Goal: Task Accomplishment & Management: Use online tool/utility

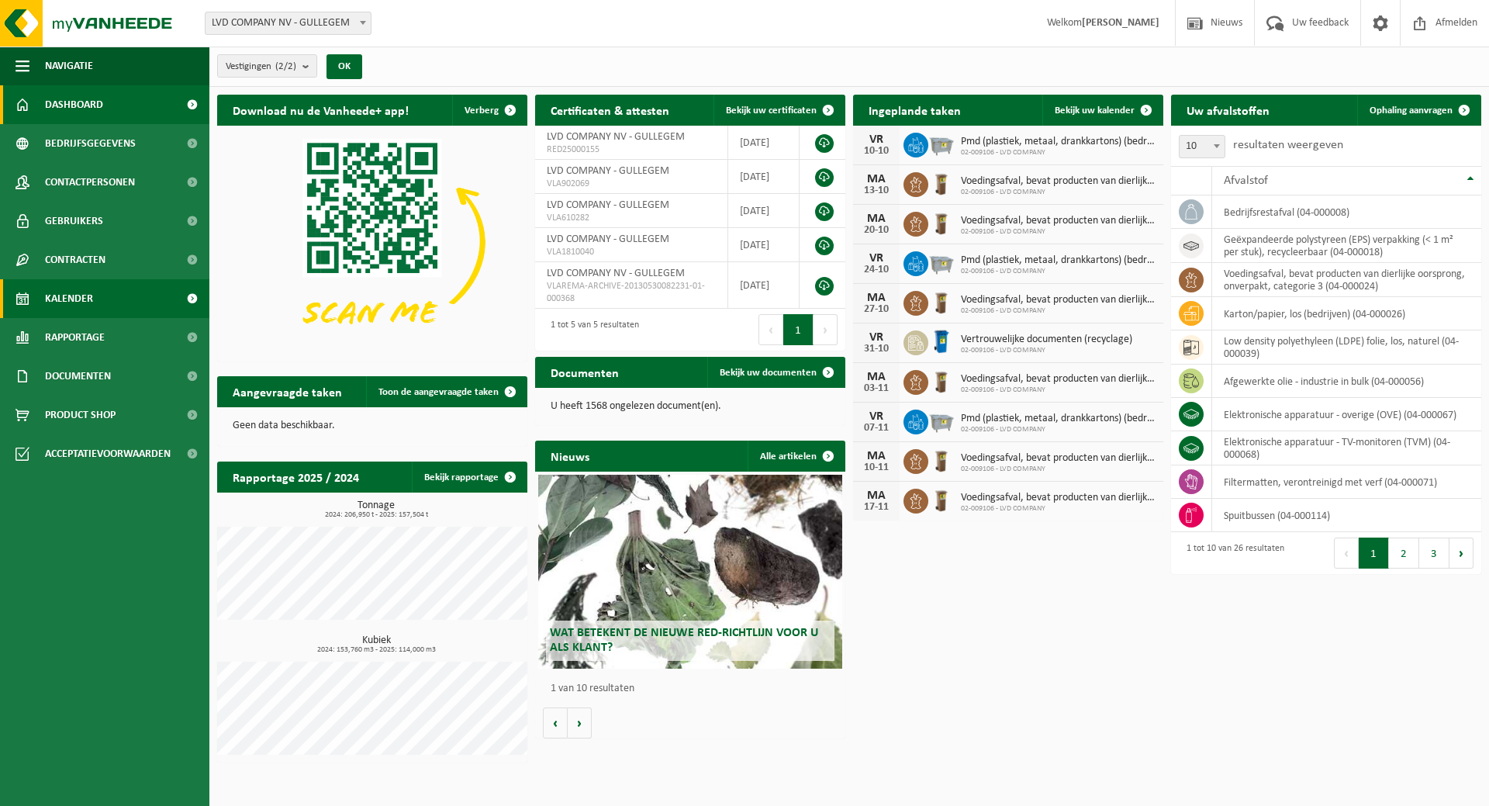
click at [105, 285] on link "Kalender" at bounding box center [104, 298] width 209 height 39
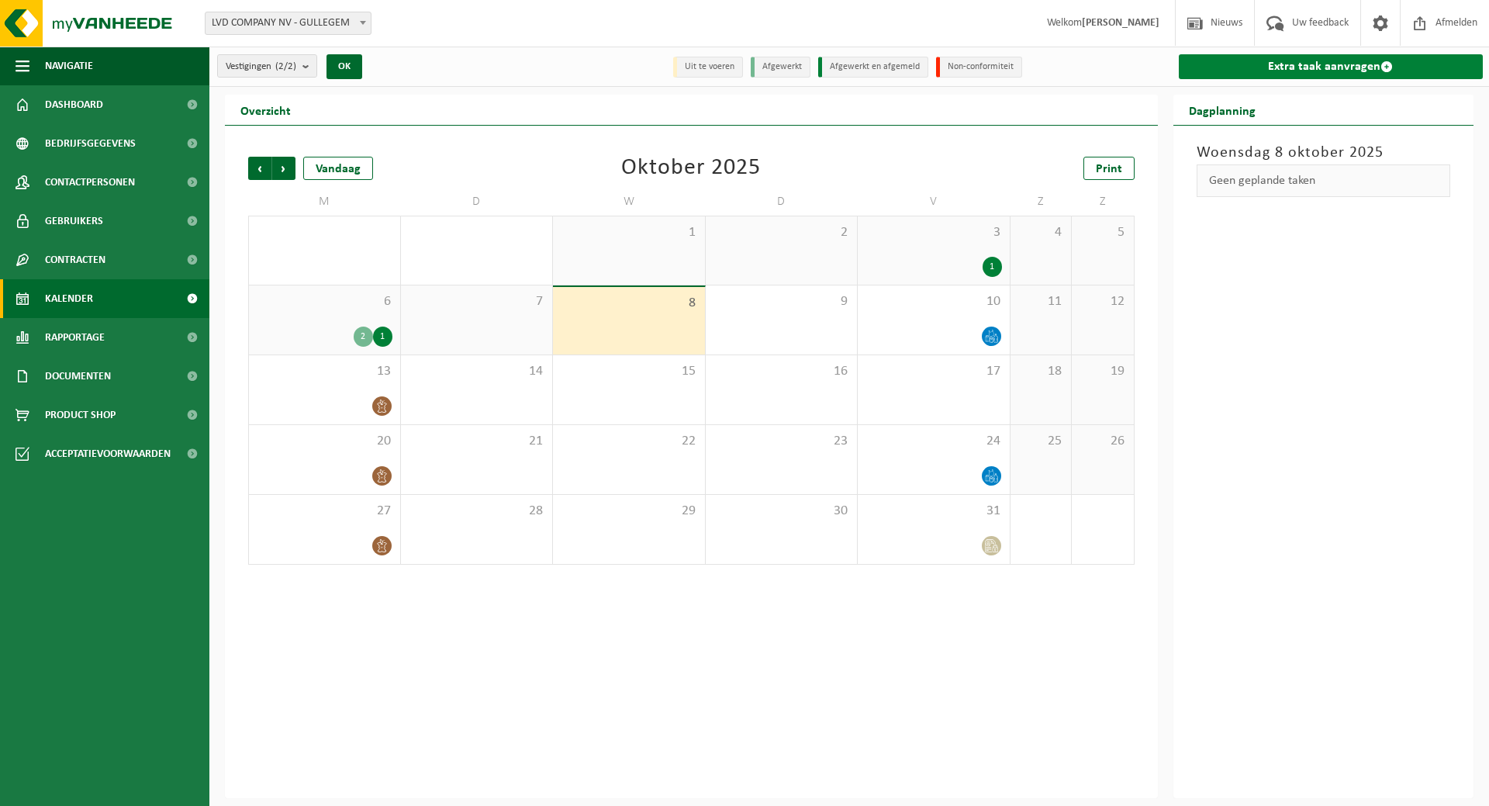
click at [1272, 60] on link "Extra taak aanvragen" at bounding box center [1330, 66] width 305 height 25
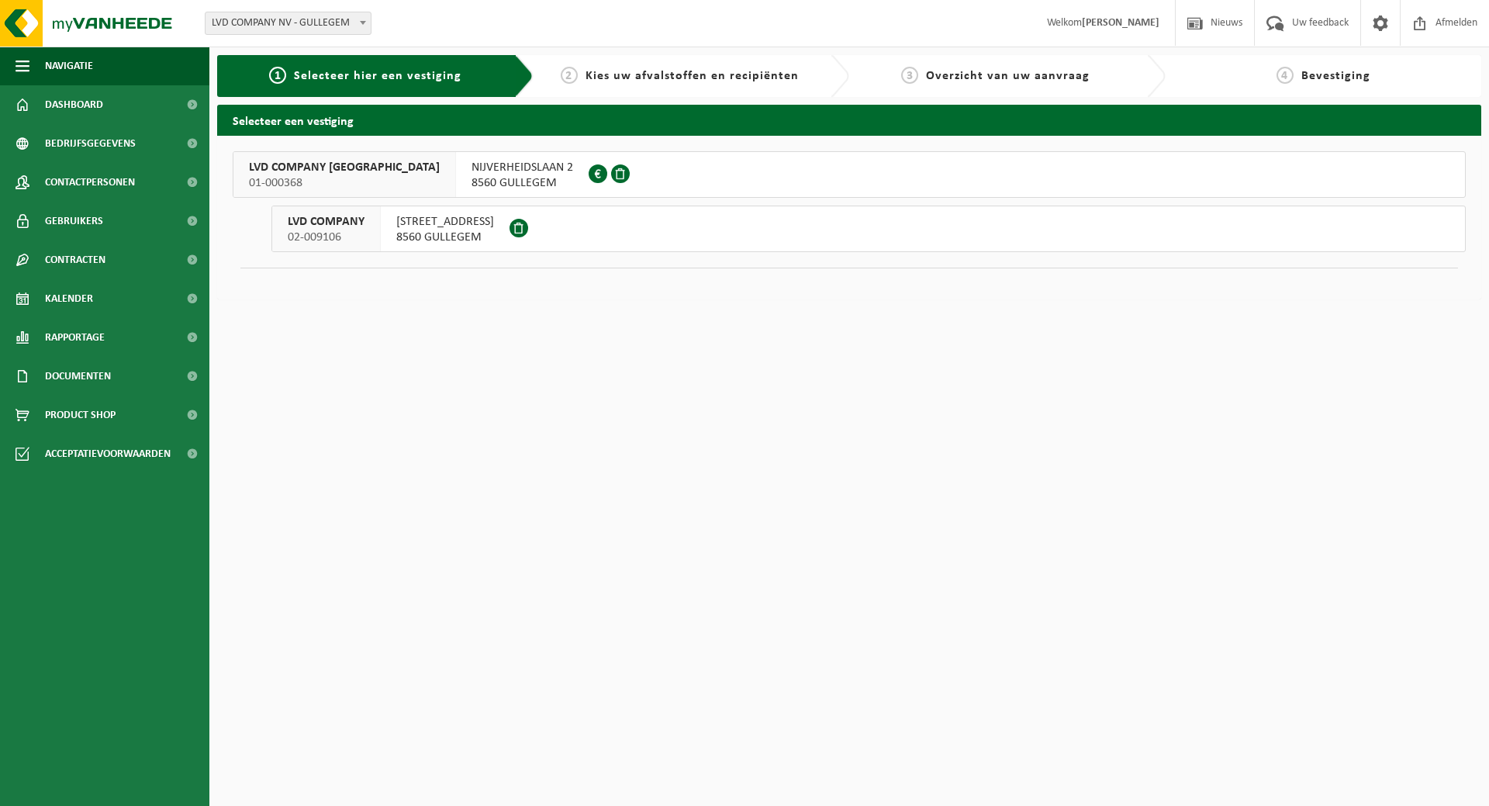
click at [411, 226] on span "[STREET_ADDRESS]" at bounding box center [445, 222] width 98 height 16
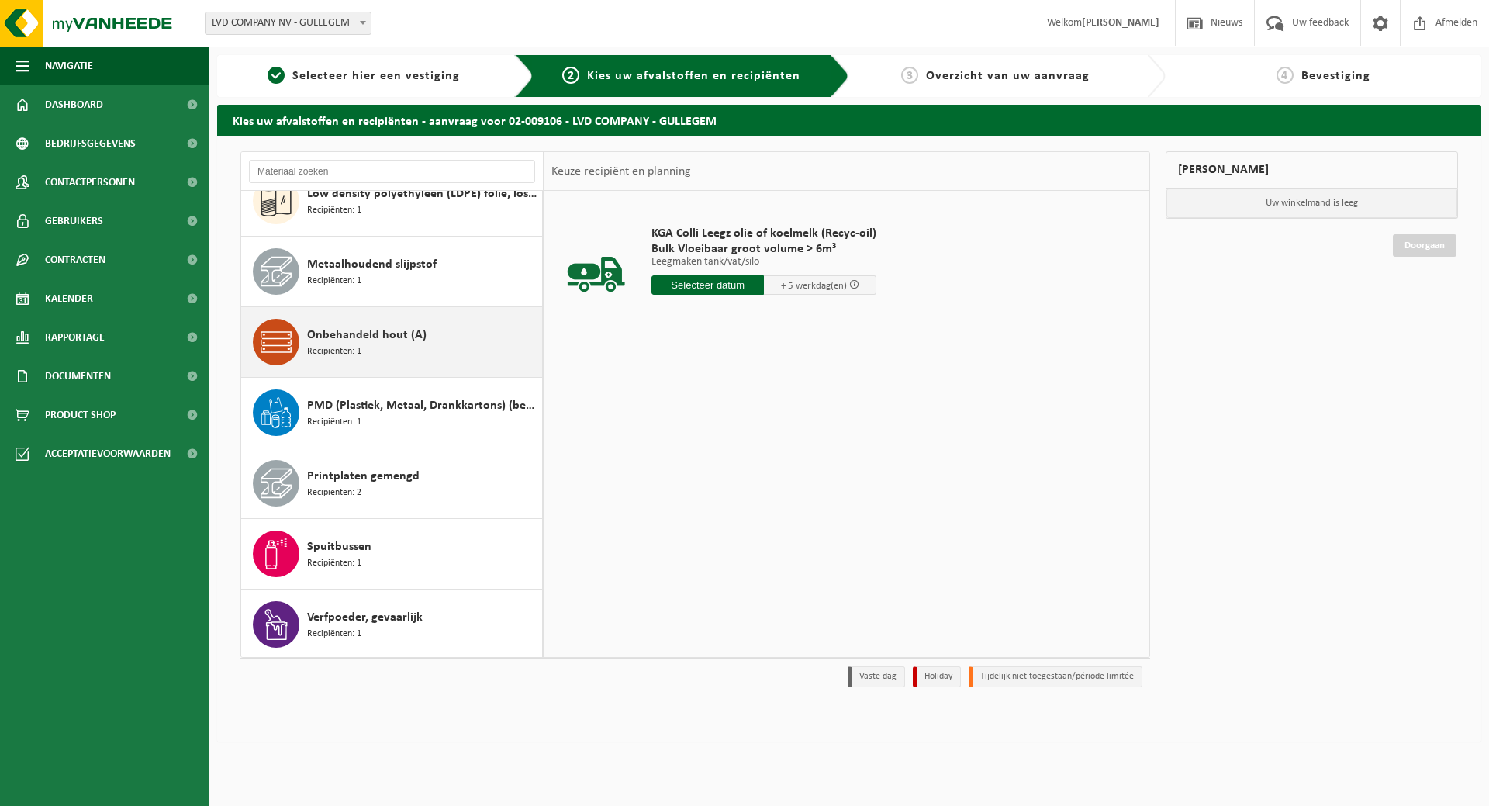
scroll to position [930, 0]
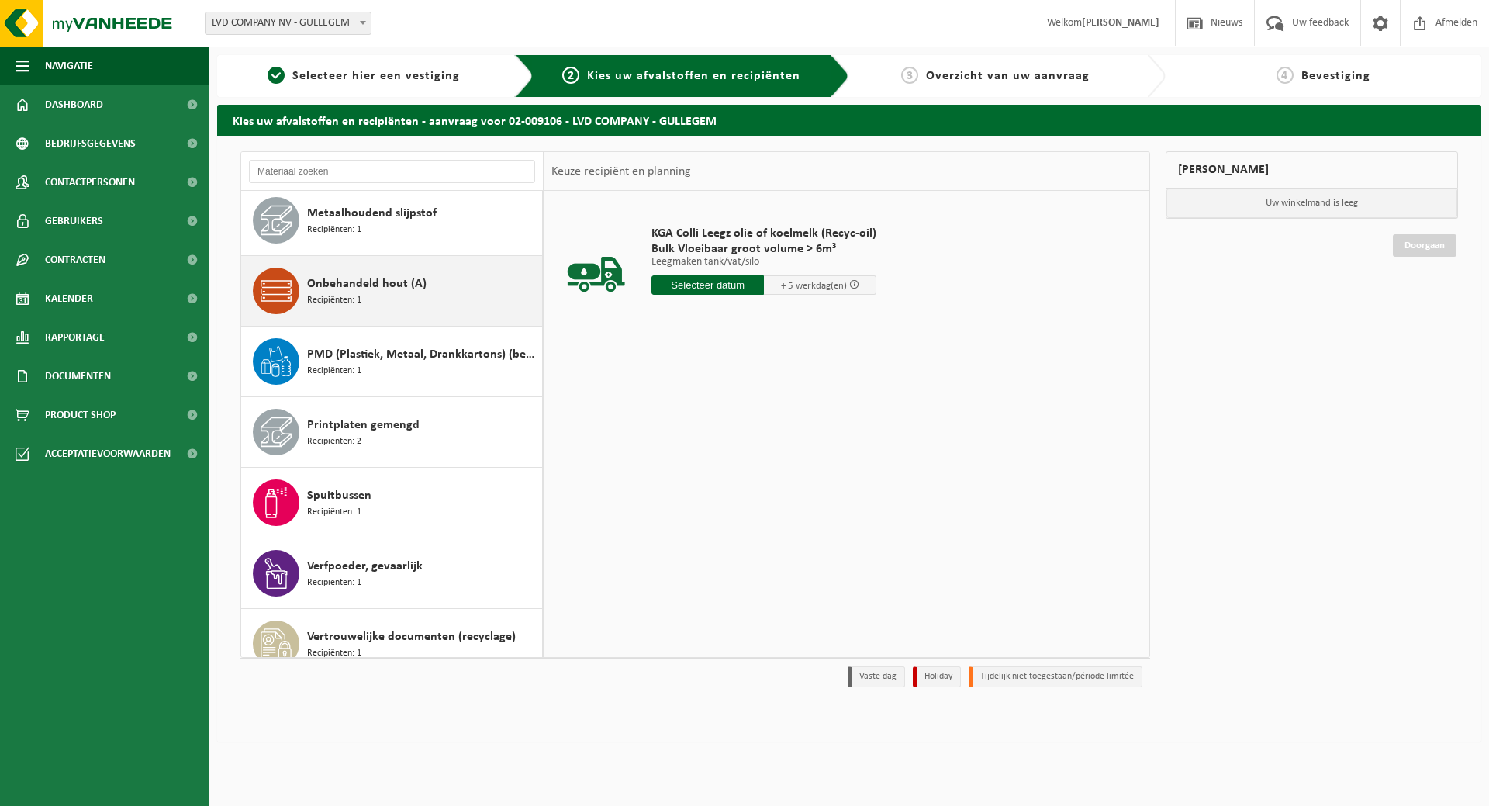
click at [471, 308] on div "Onbehandeld hout (A) Recipiënten: 1" at bounding box center [422, 290] width 231 height 47
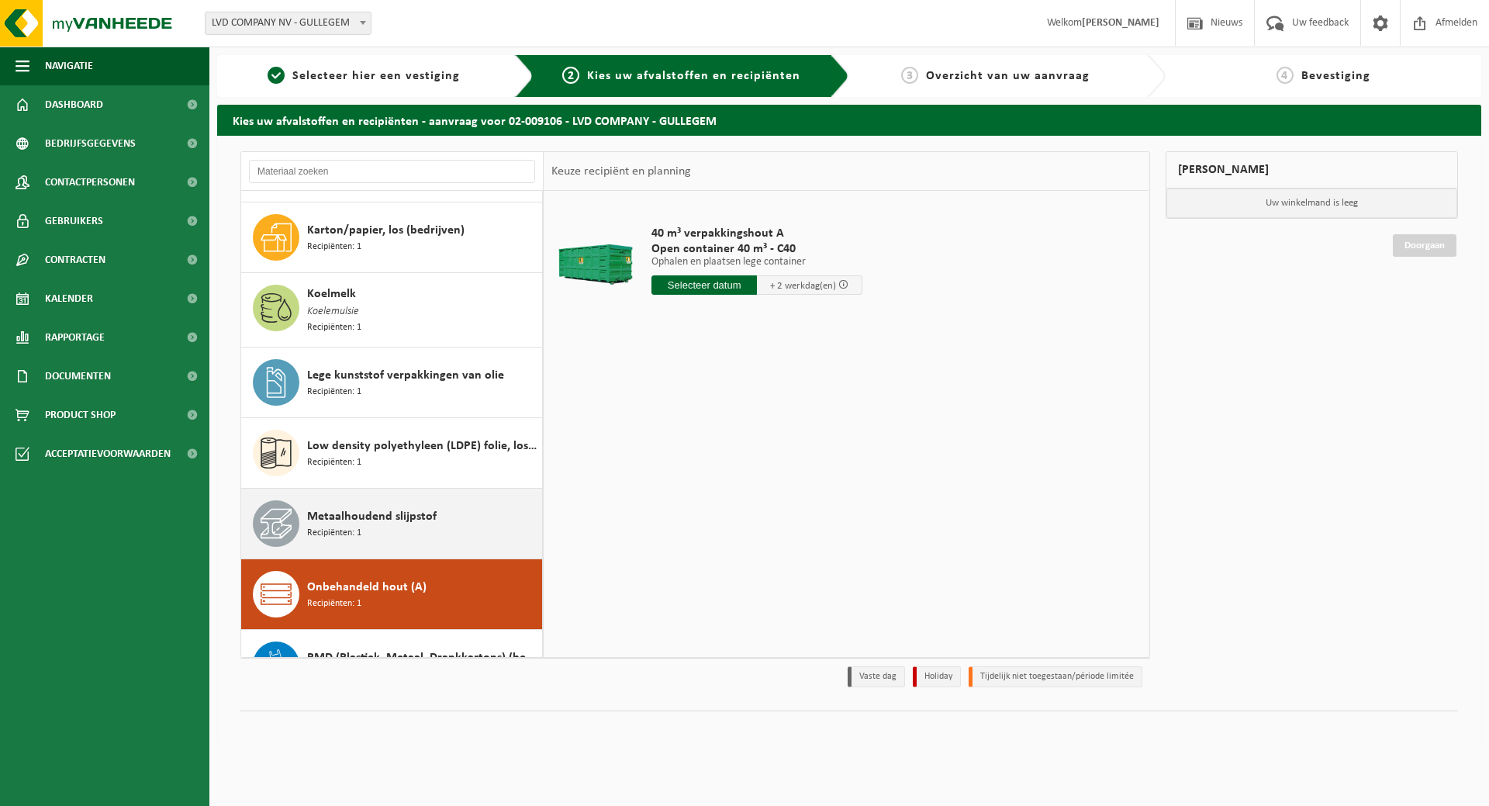
scroll to position [623, 0]
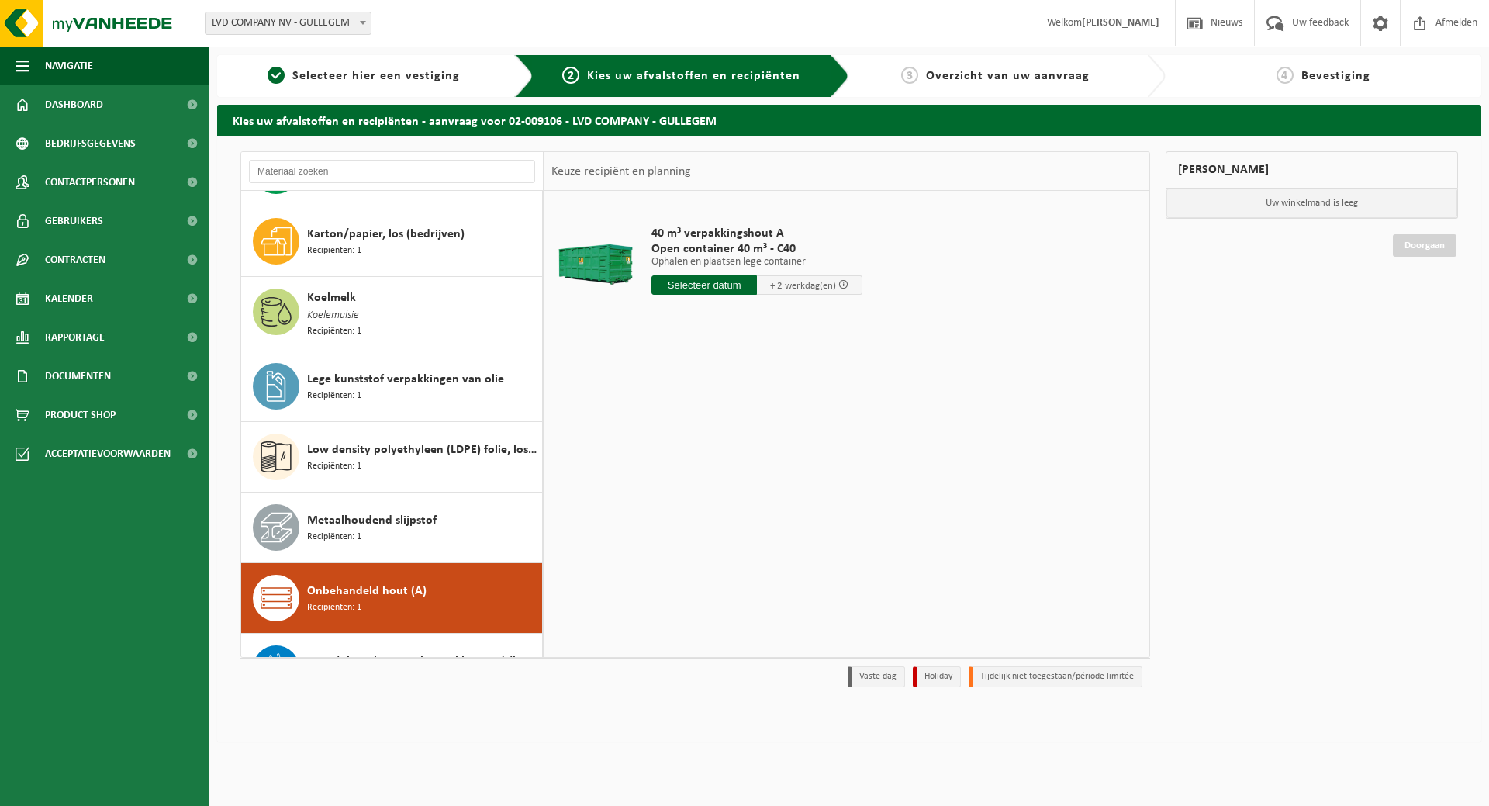
click at [705, 282] on input "text" at bounding box center [703, 284] width 105 height 19
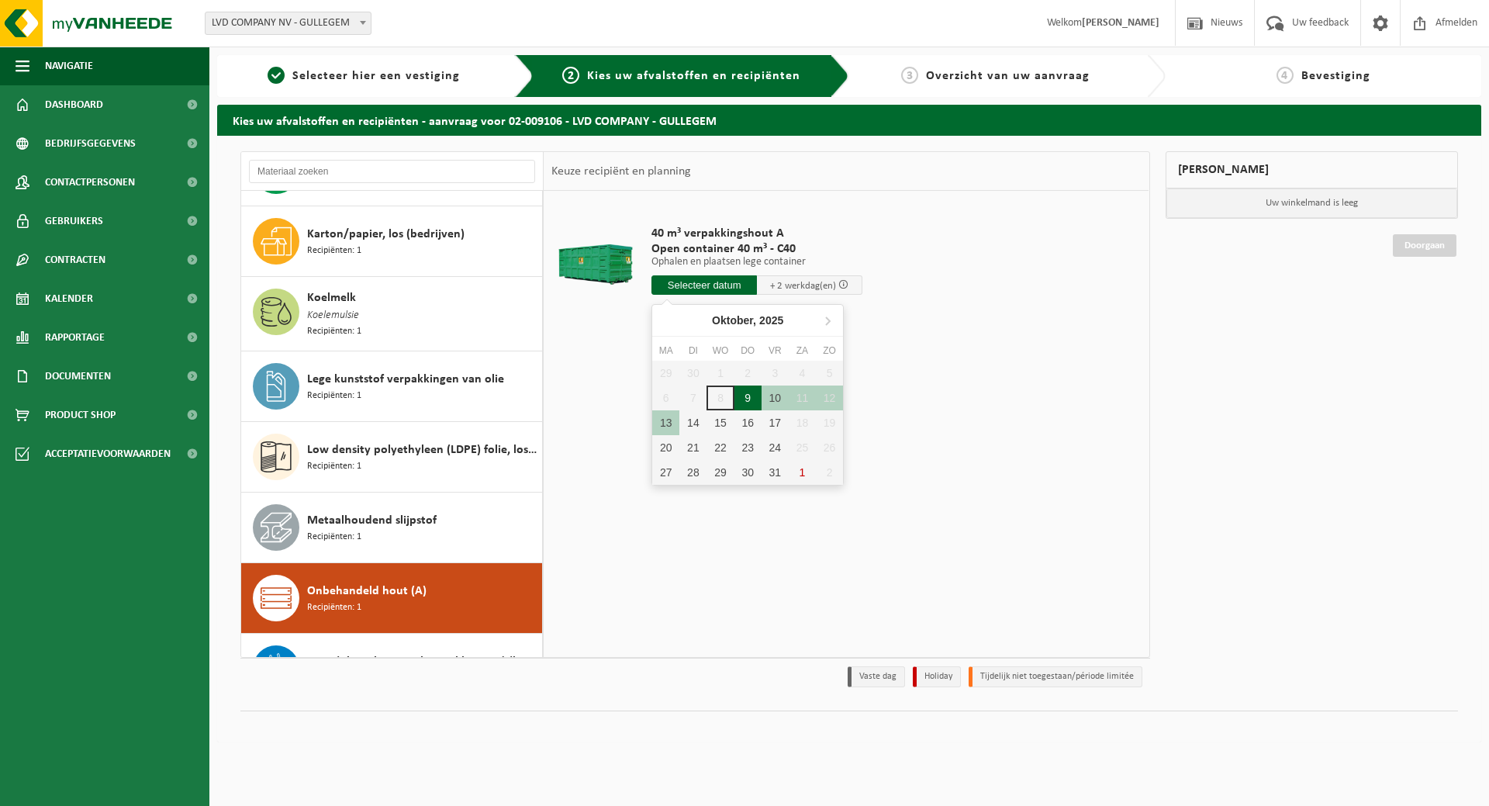
click at [749, 387] on div "9" at bounding box center [747, 397] width 27 height 25
type input "Van 2025-10-09"
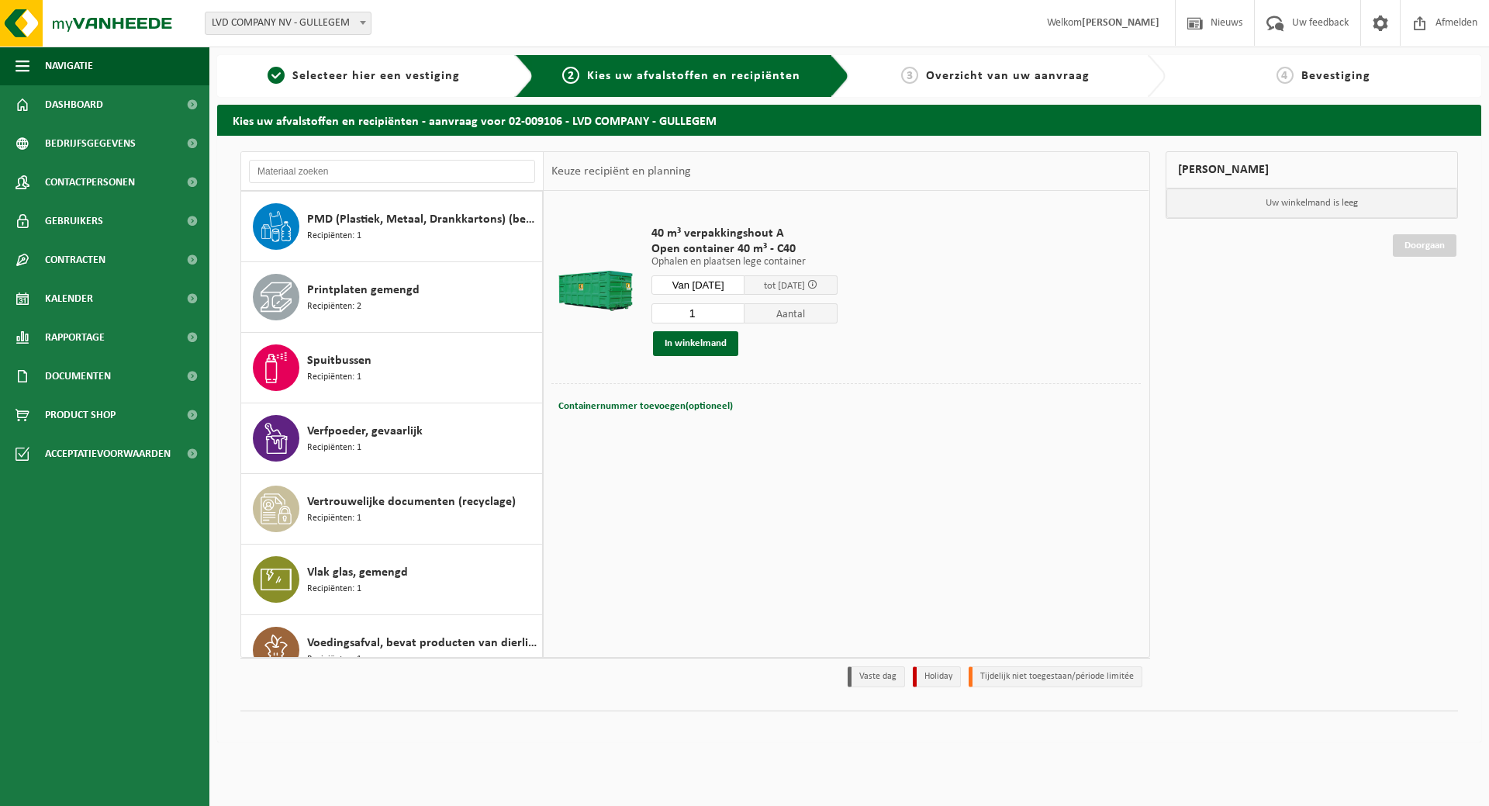
scroll to position [1089, 0]
